Goal: Transaction & Acquisition: Purchase product/service

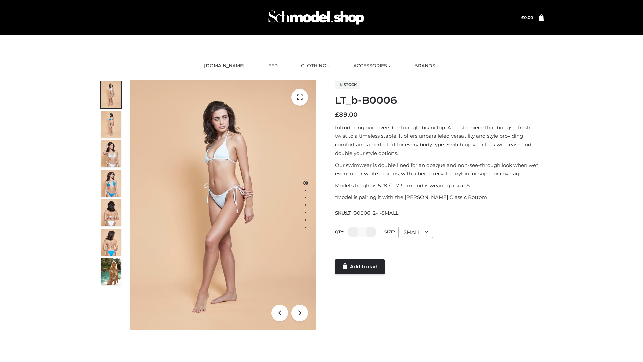
click at [361, 267] on link "Add to cart" at bounding box center [360, 266] width 50 height 15
